Goal: Task Accomplishment & Management: Use online tool/utility

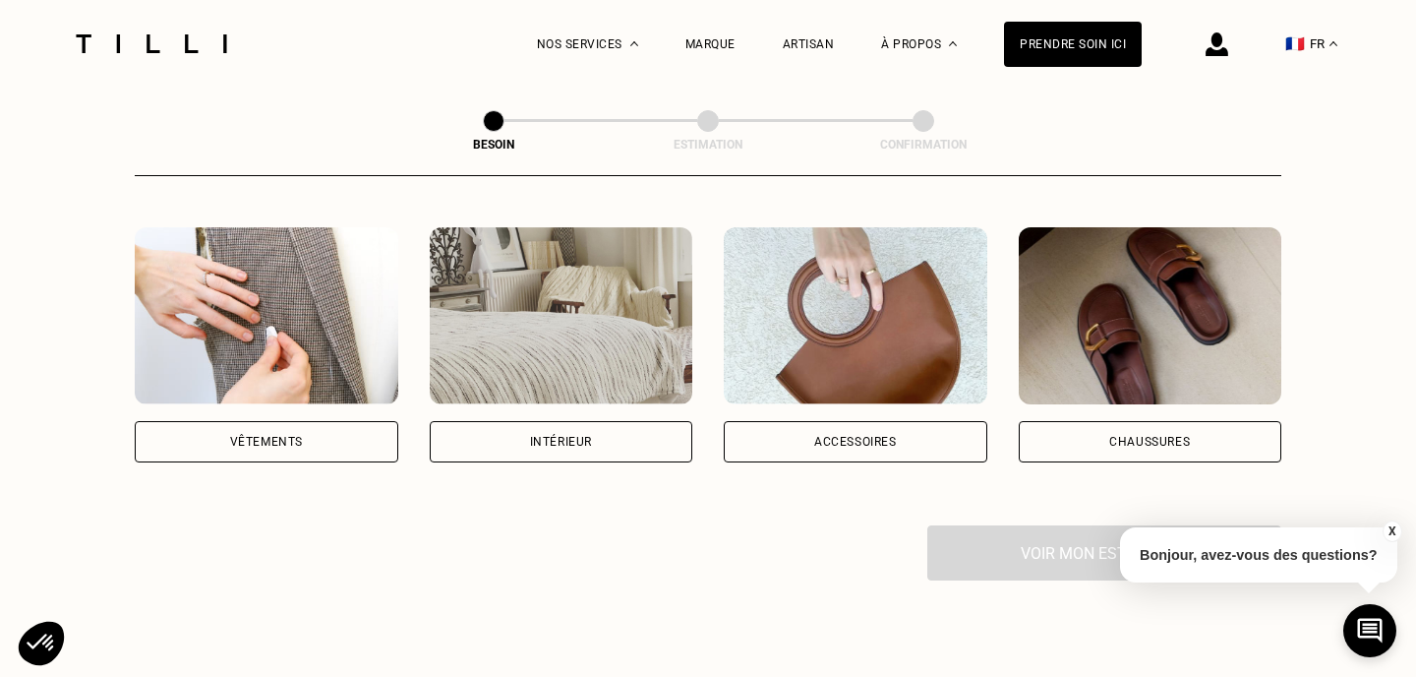
scroll to position [355, 0]
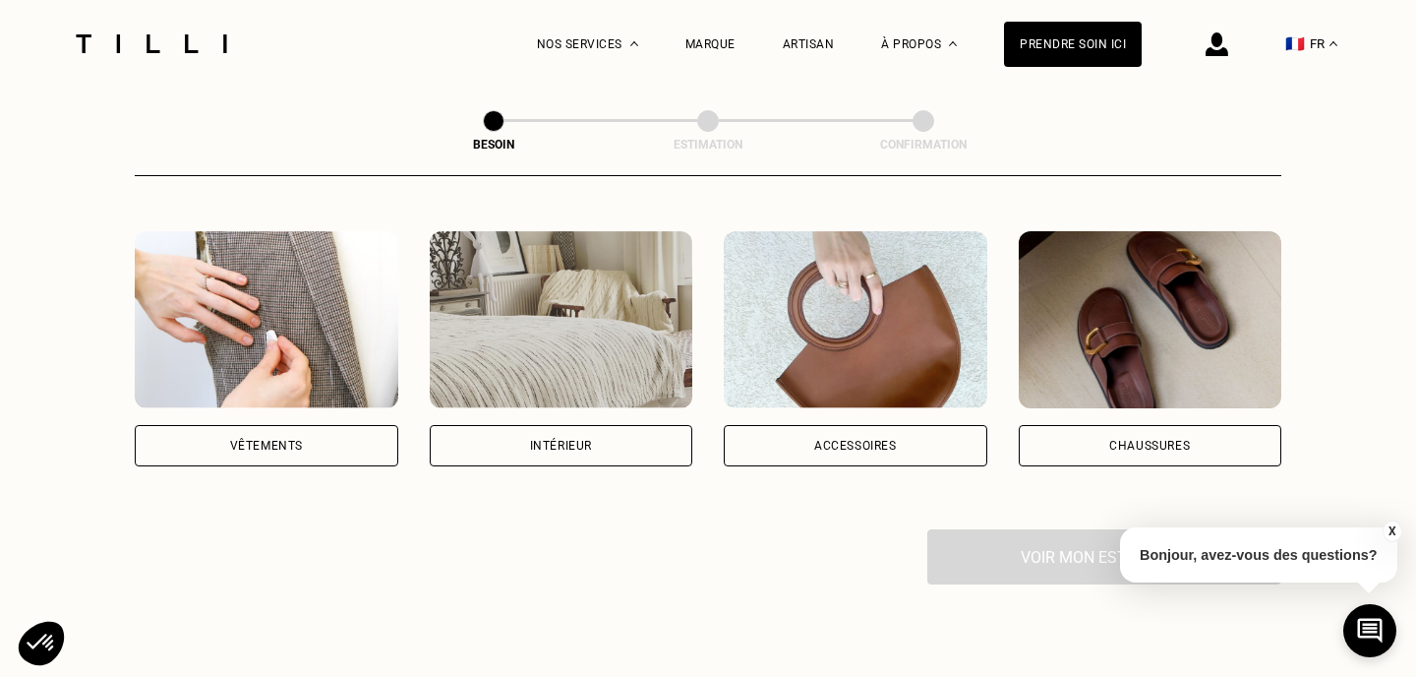
click at [587, 425] on div "Intérieur" at bounding box center [562, 445] width 264 height 41
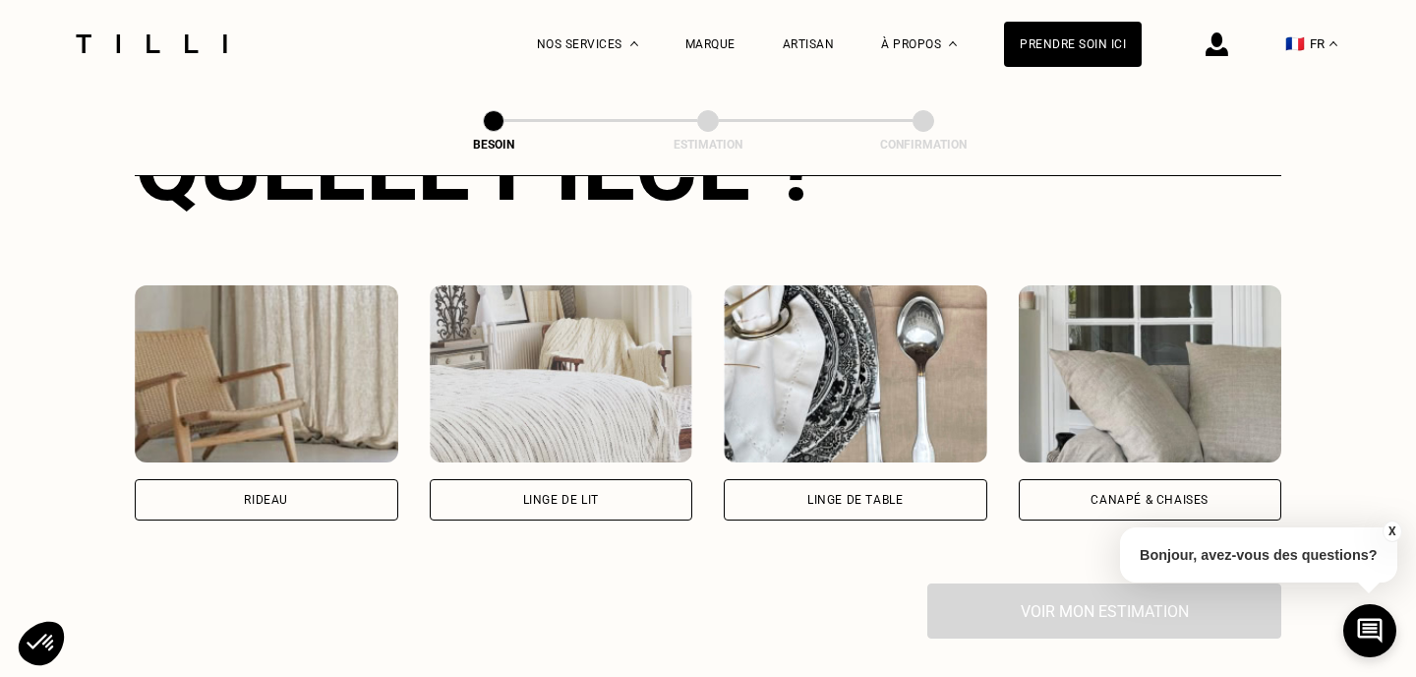
scroll to position [892, 0]
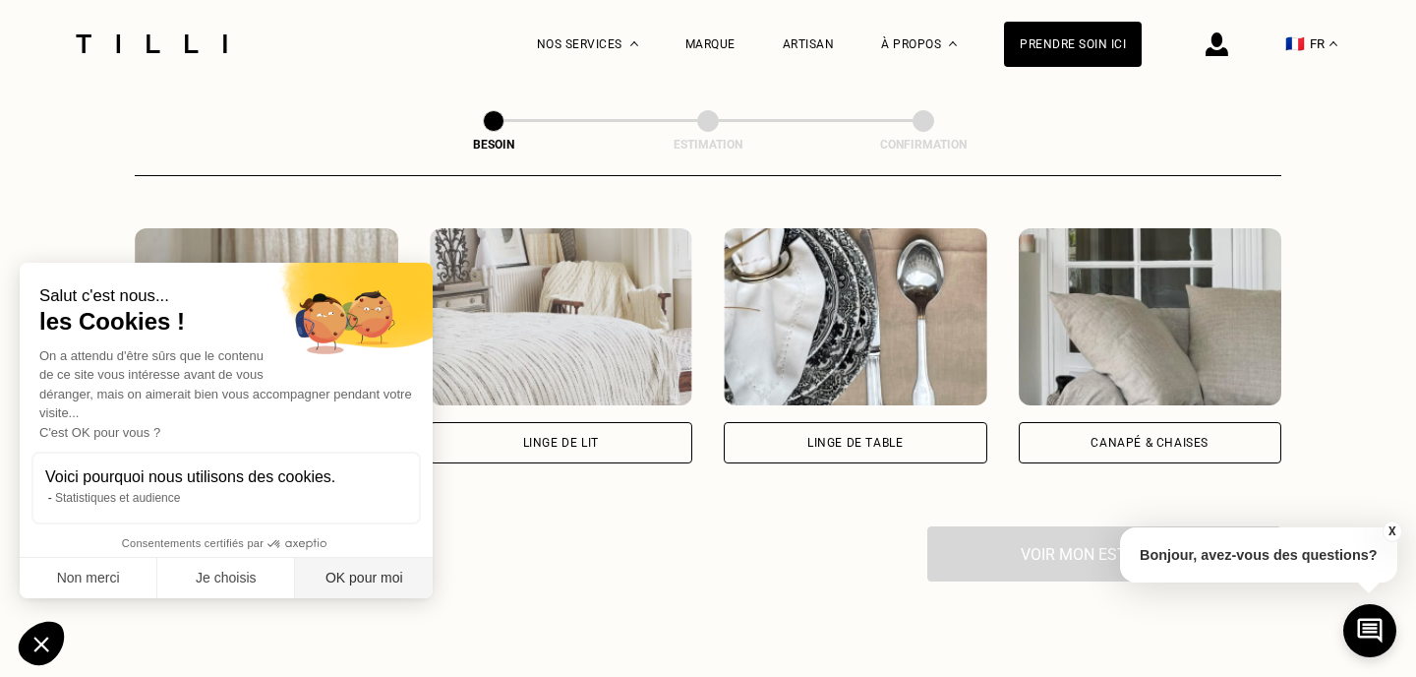
click at [407, 577] on button "OK pour moi" at bounding box center [364, 578] width 138 height 41
checkbox input "true"
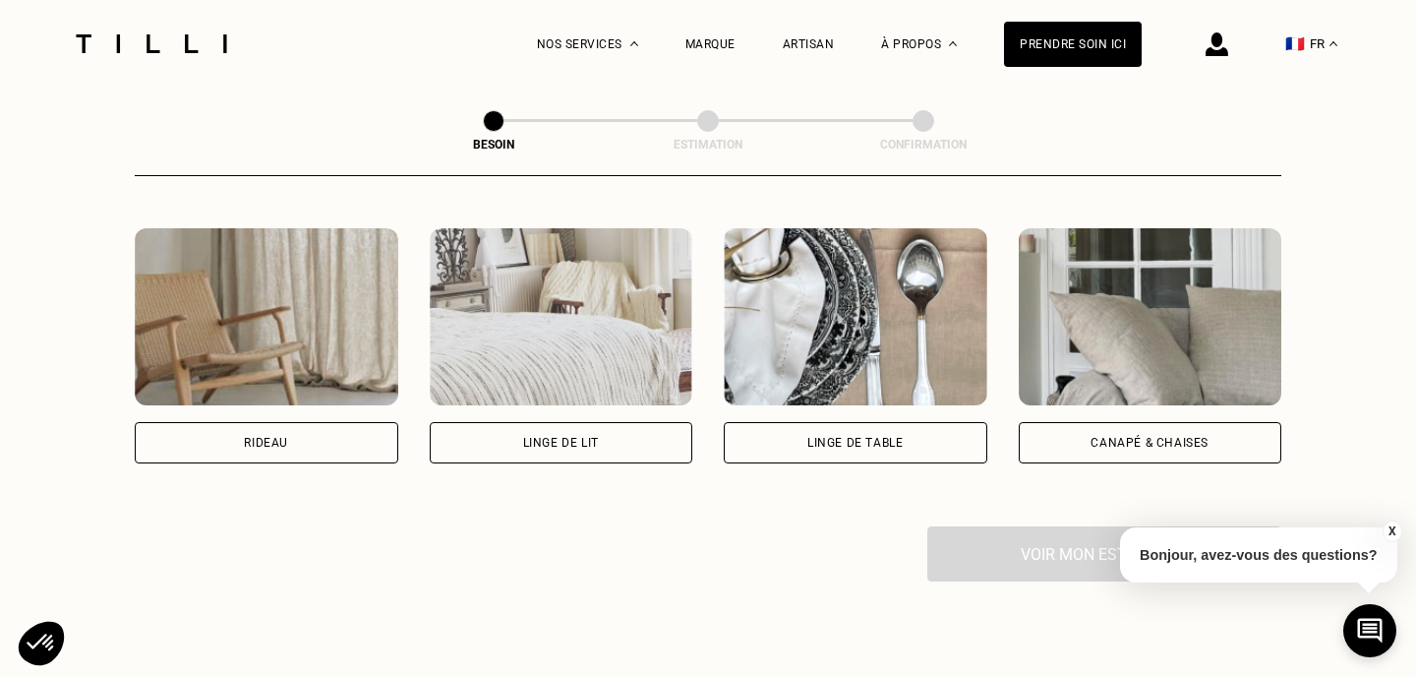
click at [379, 439] on div "Rideau" at bounding box center [267, 442] width 264 height 41
select select "FR"
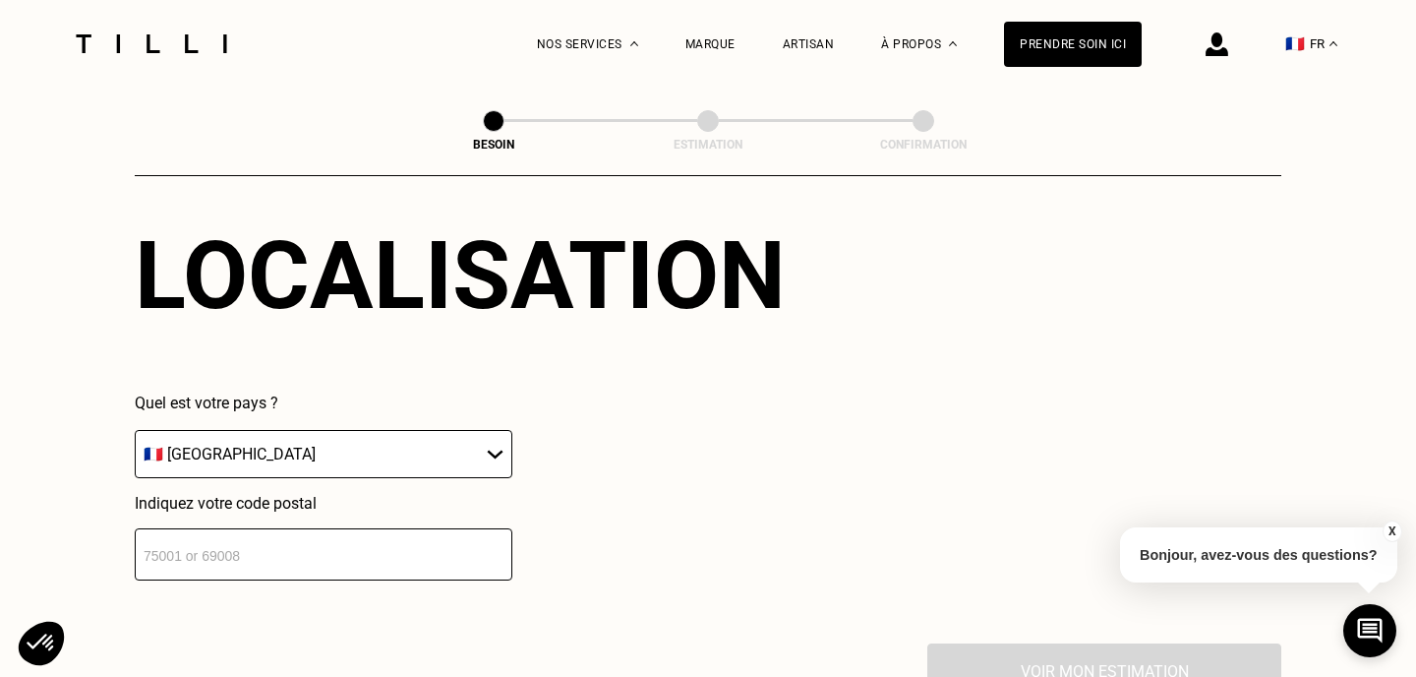
scroll to position [1351, 0]
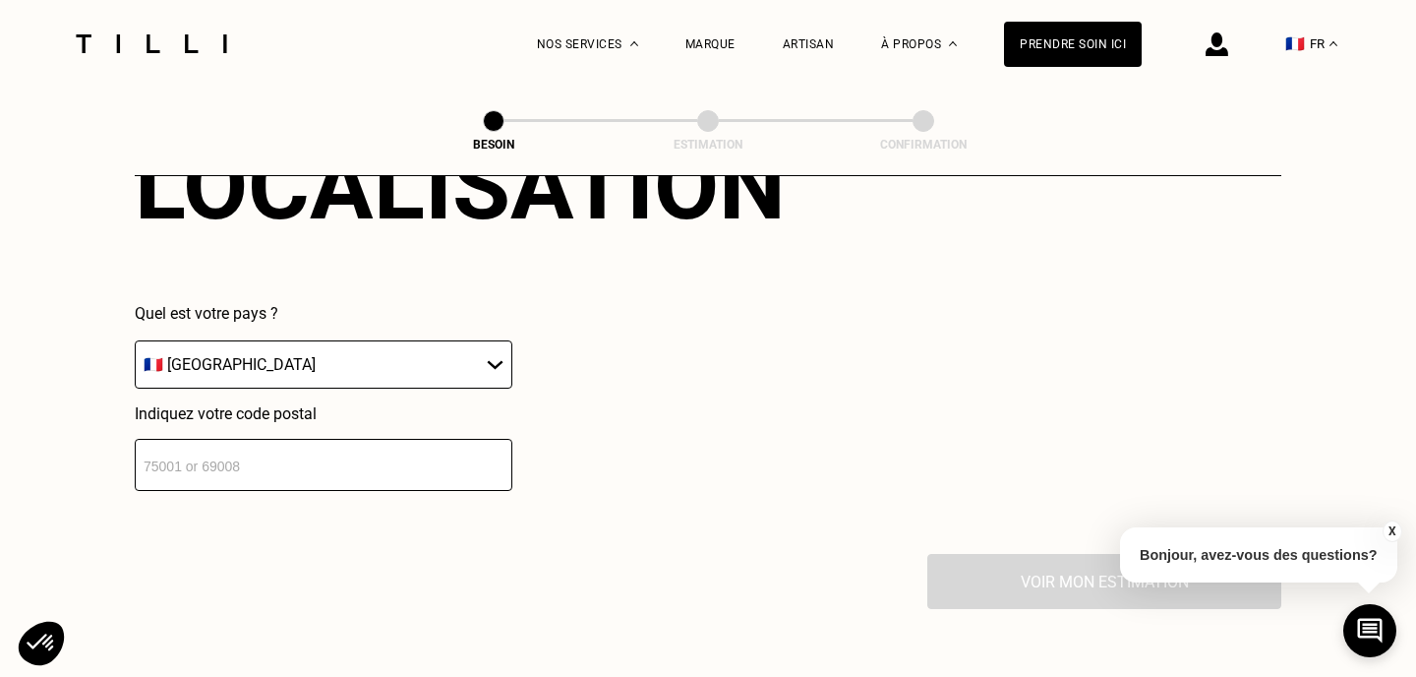
click at [428, 345] on select "🇩🇪 [GEOGRAPHIC_DATA] 🇦🇹 [GEOGRAPHIC_DATA] 🇧🇪 [GEOGRAPHIC_DATA] 🇧🇬 Bulgarie 🇨🇾 C…" at bounding box center [324, 364] width 378 height 48
click at [354, 439] on input "number" at bounding box center [324, 465] width 378 height 52
click at [198, 453] on input "number" at bounding box center [324, 465] width 378 height 52
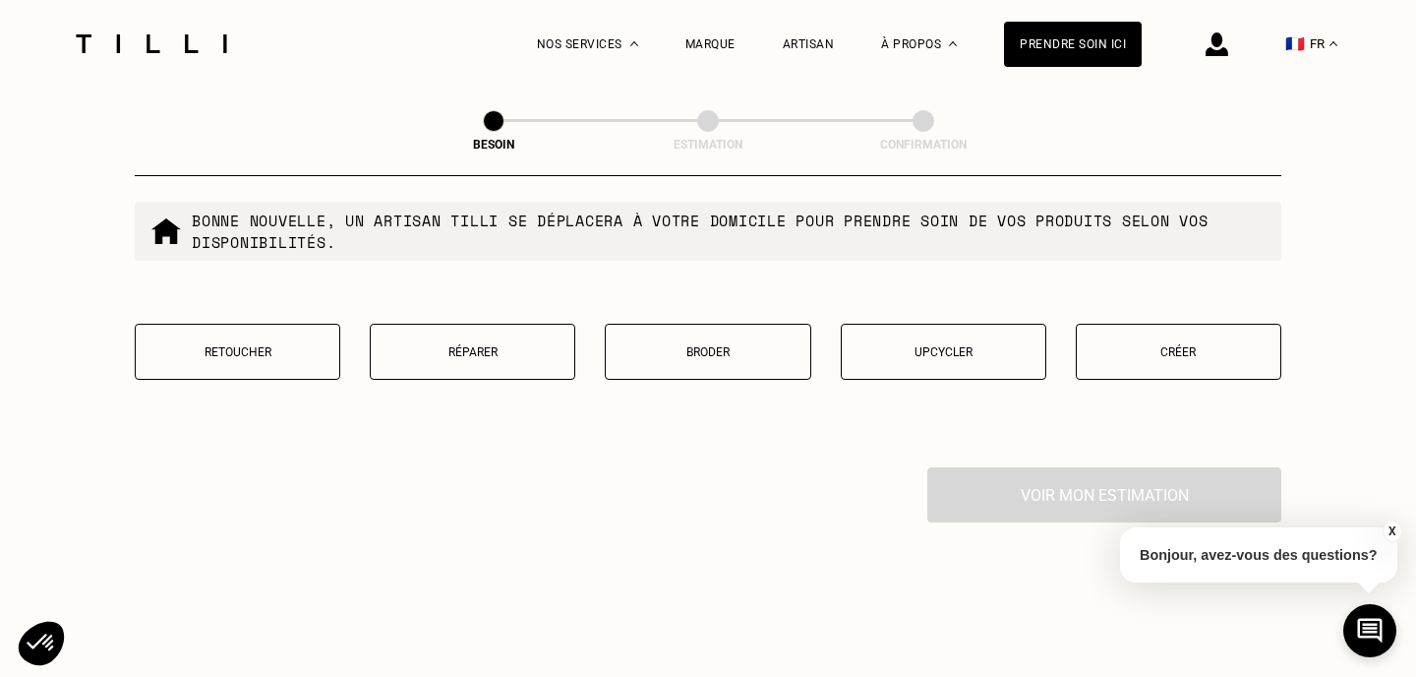
scroll to position [1946, 0]
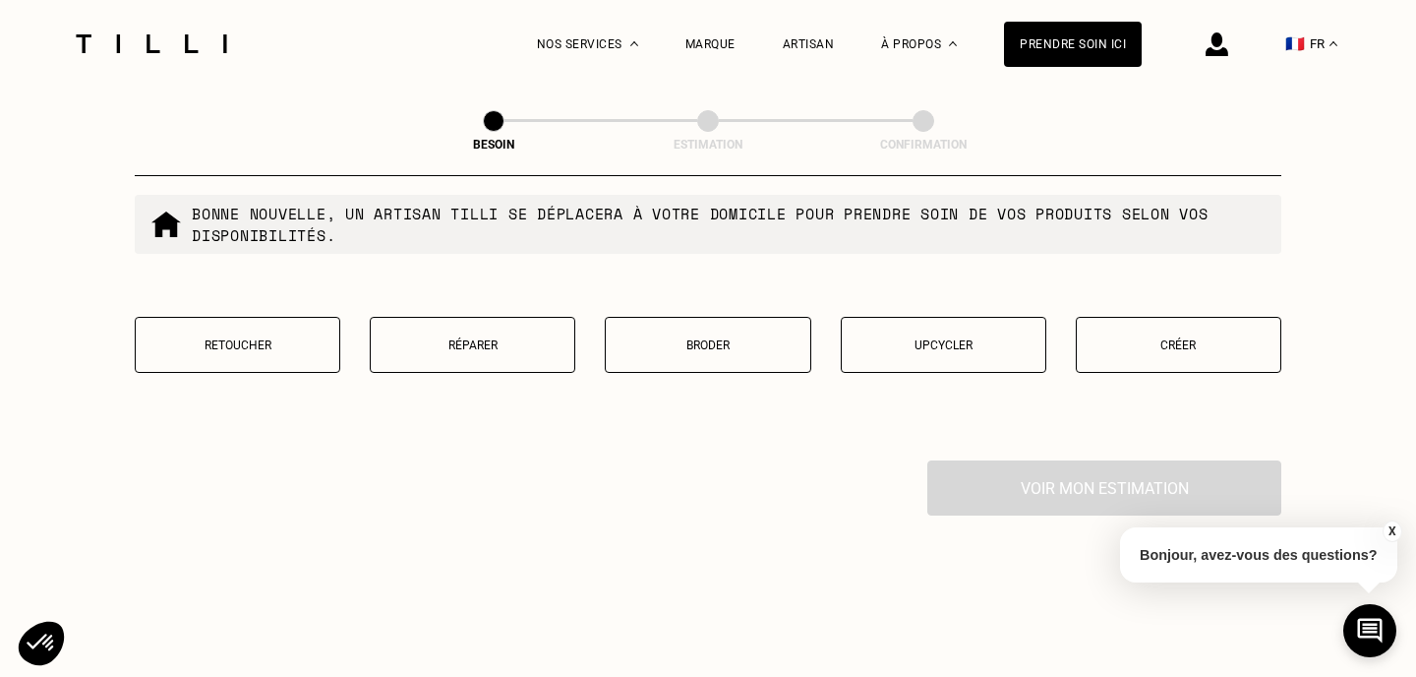
type input "78600"
click at [257, 352] on div "Retoucher Réparer Broder Upcycler Créer" at bounding box center [708, 357] width 1147 height 81
click at [264, 338] on p "Retoucher" at bounding box center [238, 345] width 184 height 14
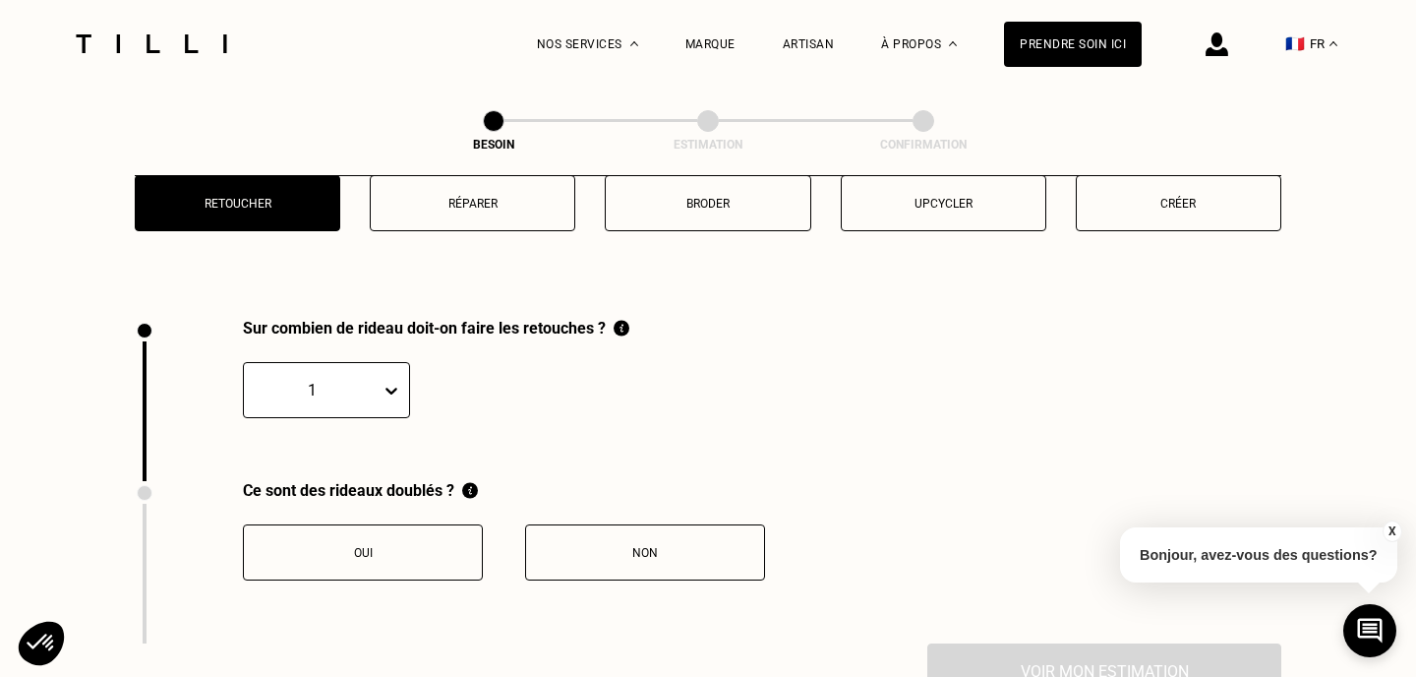
scroll to position [2164, 0]
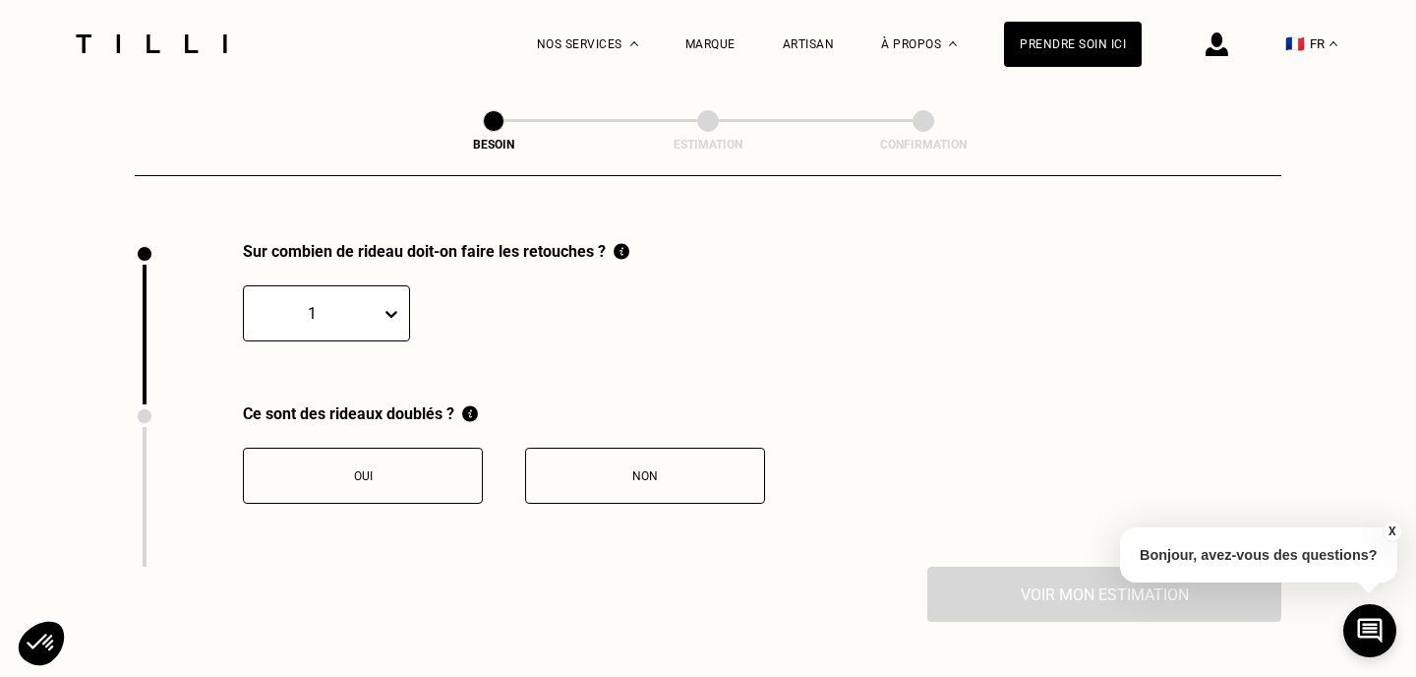
click at [472, 451] on button "Oui" at bounding box center [363, 476] width 240 height 56
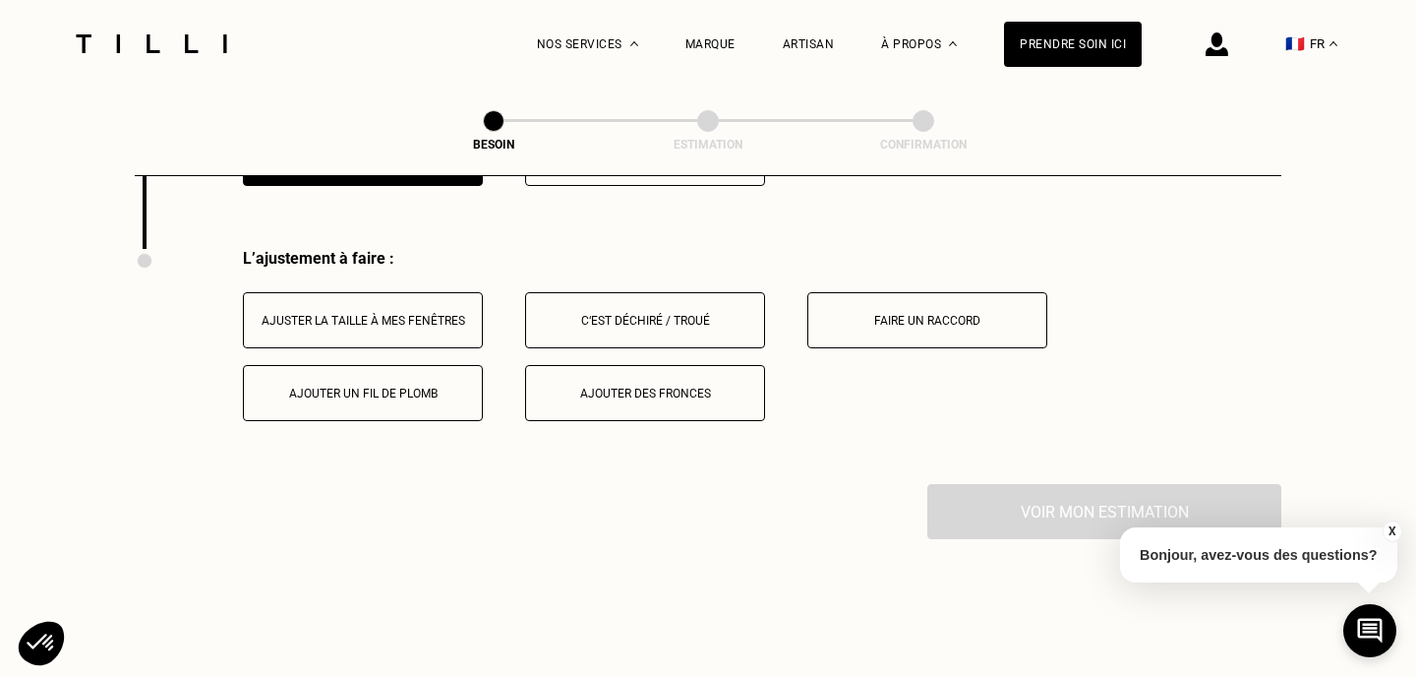
scroll to position [2489, 0]
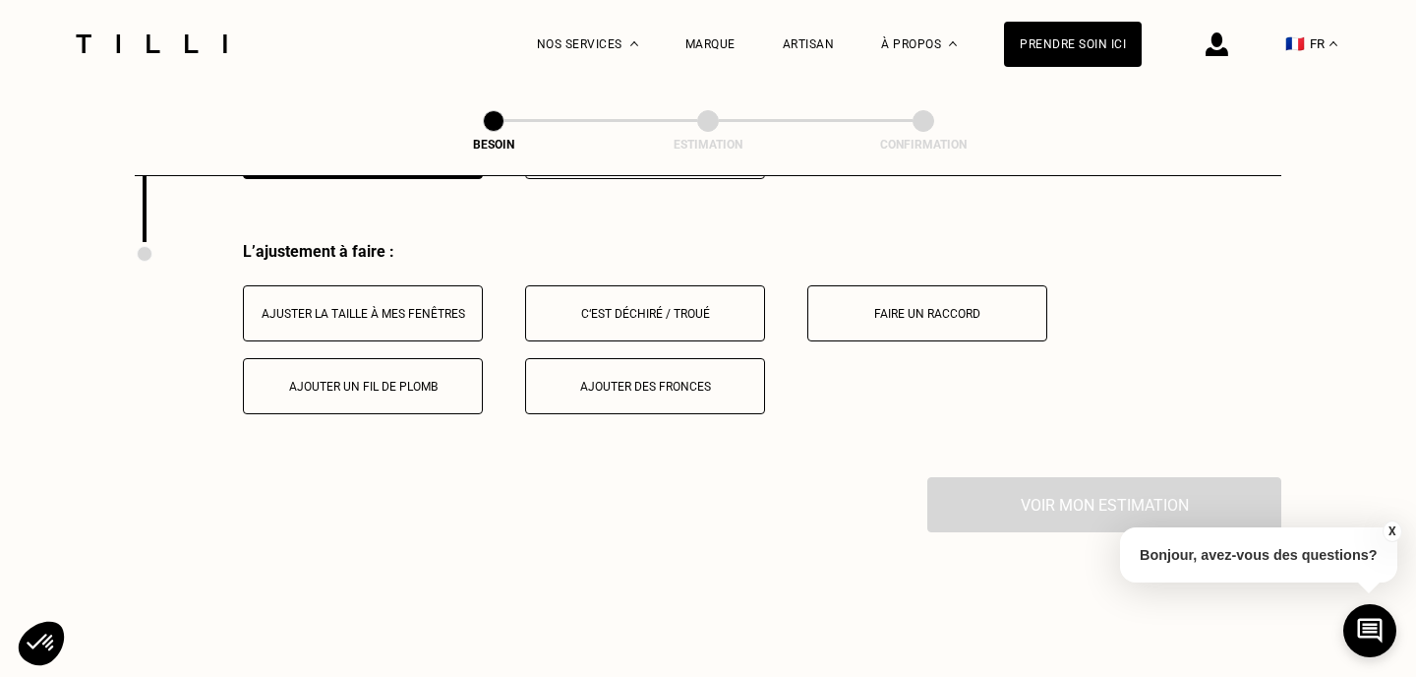
click at [393, 285] on button "Ajuster la taille à mes fenêtres" at bounding box center [363, 313] width 240 height 56
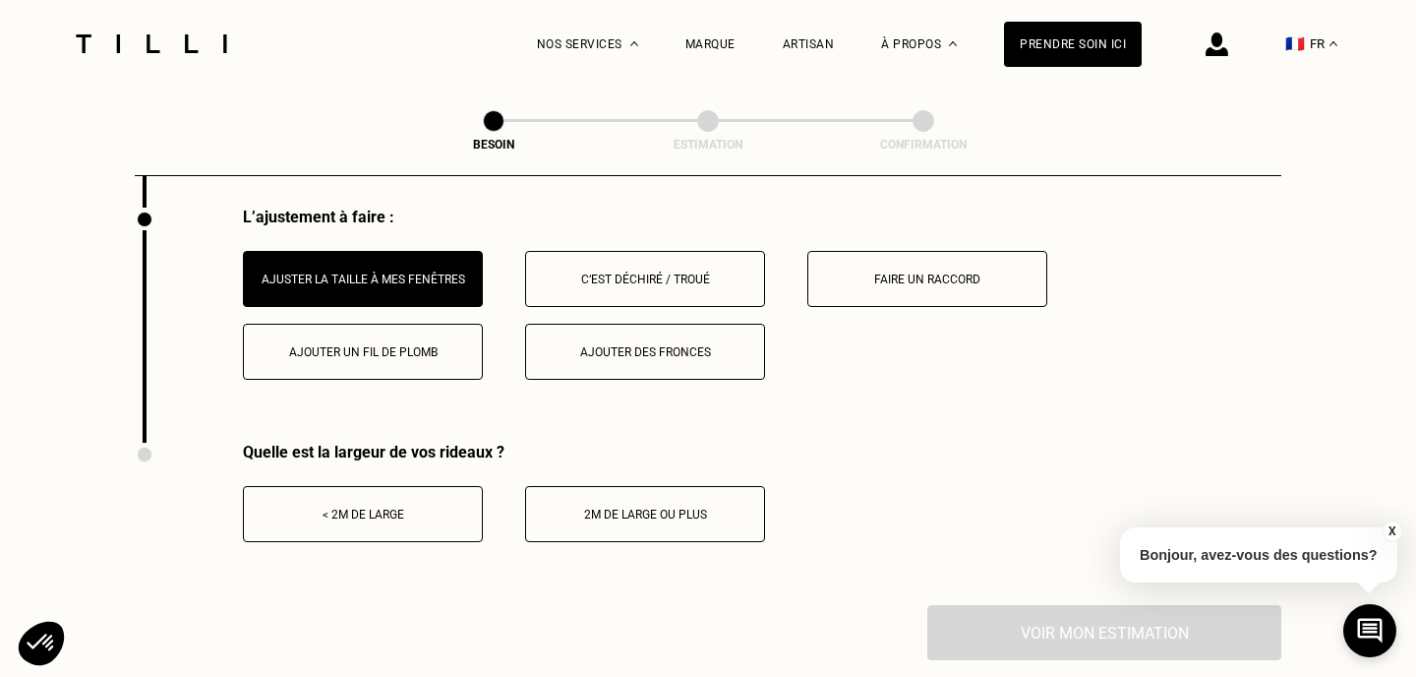
scroll to position [2525, 0]
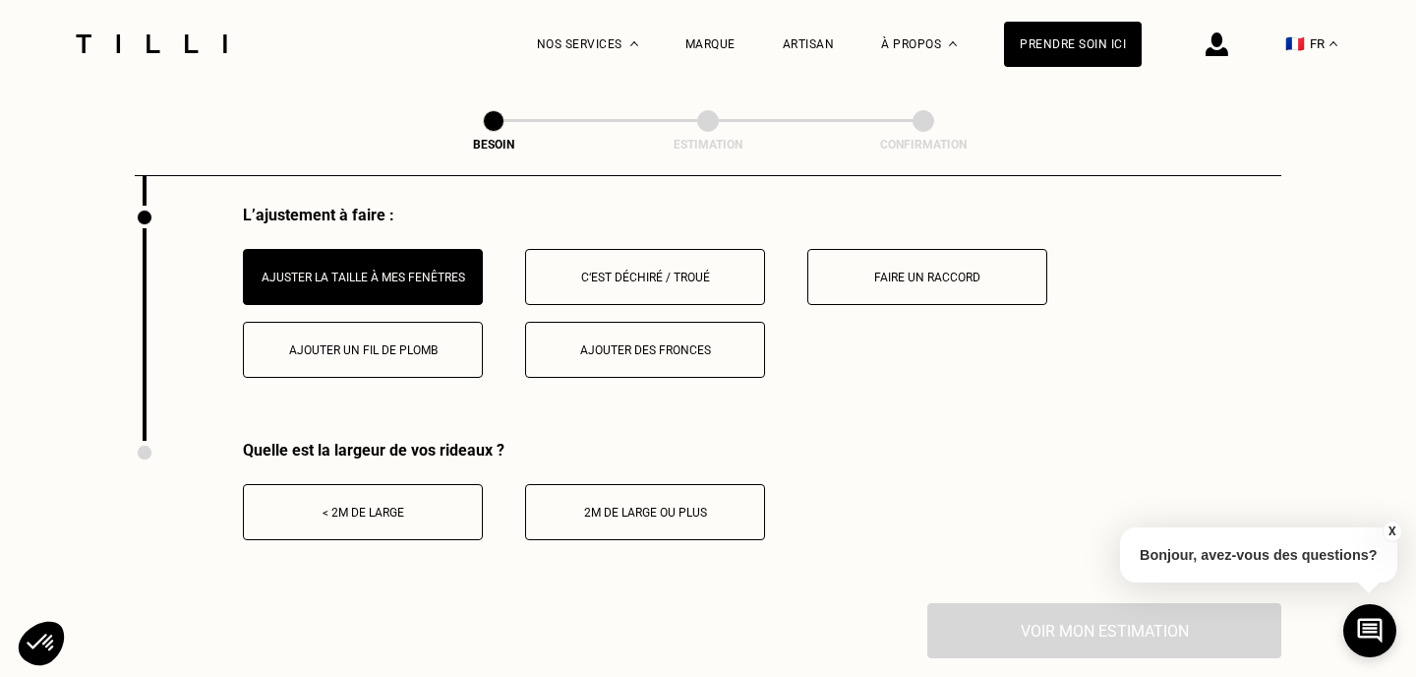
click at [418, 484] on button "< 2m de large" at bounding box center [363, 512] width 240 height 56
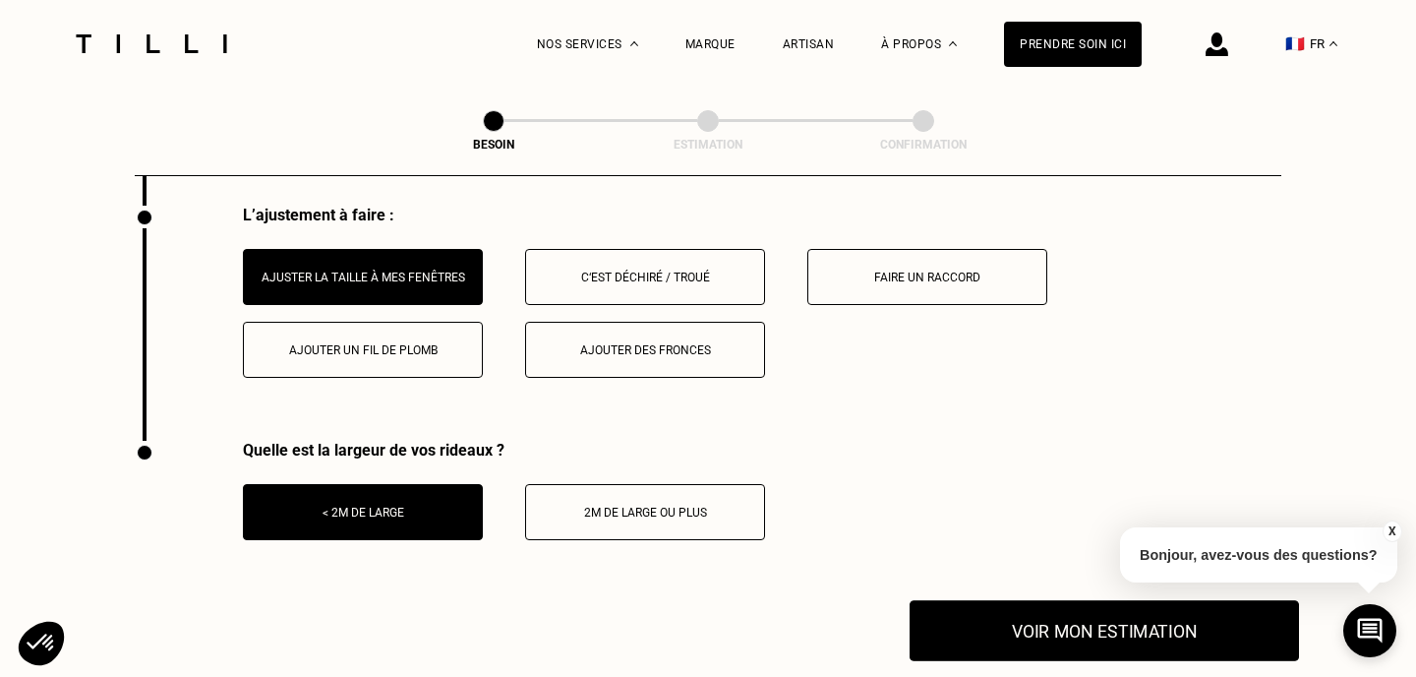
click at [1054, 612] on button "Voir mon estimation" at bounding box center [1105, 630] width 390 height 61
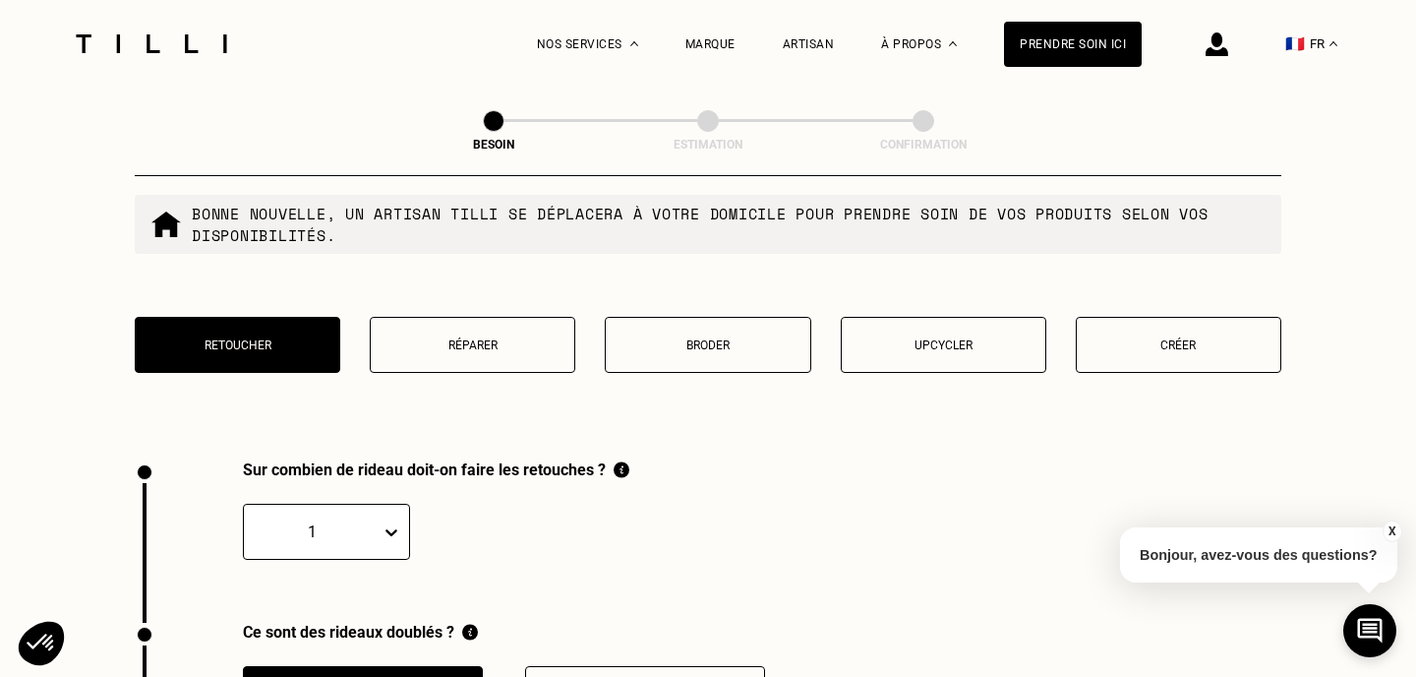
scroll to position [1886, 0]
